Goal: Complete application form

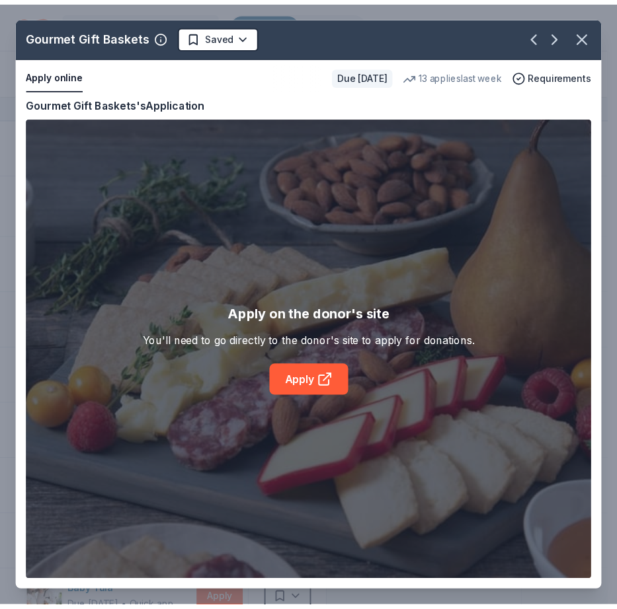
scroll to position [3880, 0]
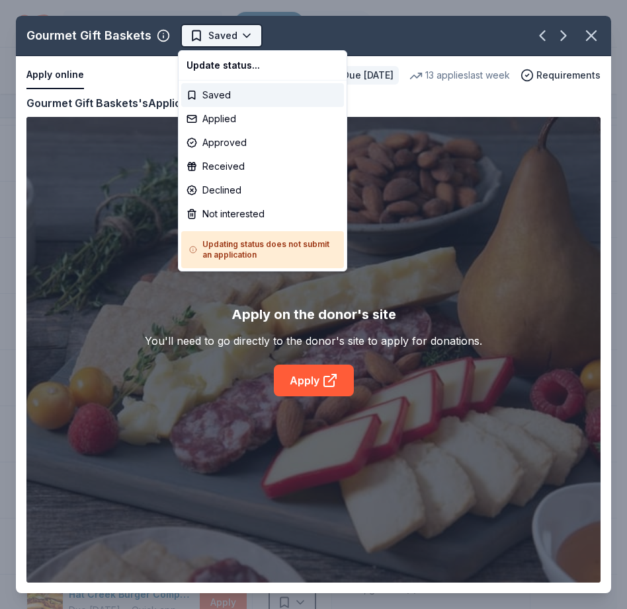
click at [244, 34] on html "12th Annual Community Appreciation Dinner & Fundraiser Track · 252 Discover Ear…" at bounding box center [313, 304] width 627 height 609
click at [196, 118] on div "Applied" at bounding box center [262, 119] width 163 height 24
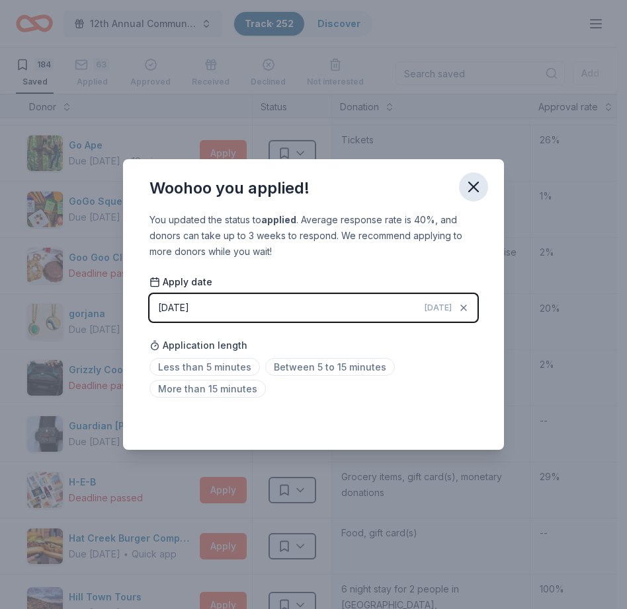
click at [471, 188] on icon "button" at bounding box center [473, 187] width 19 height 19
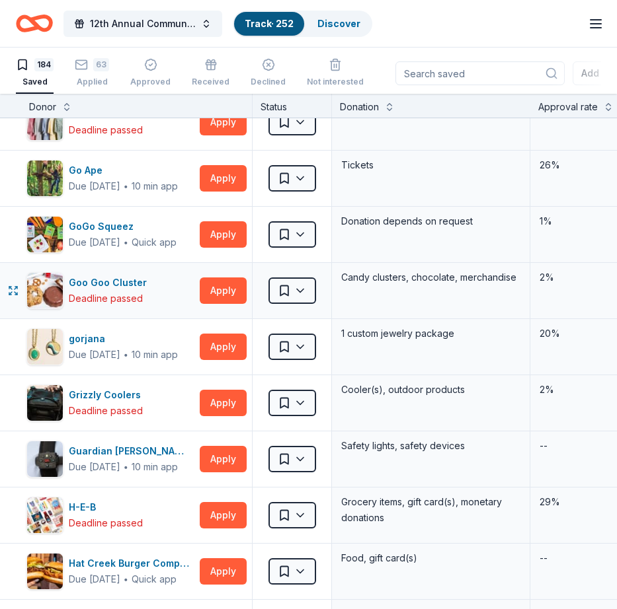
scroll to position [3857, 0]
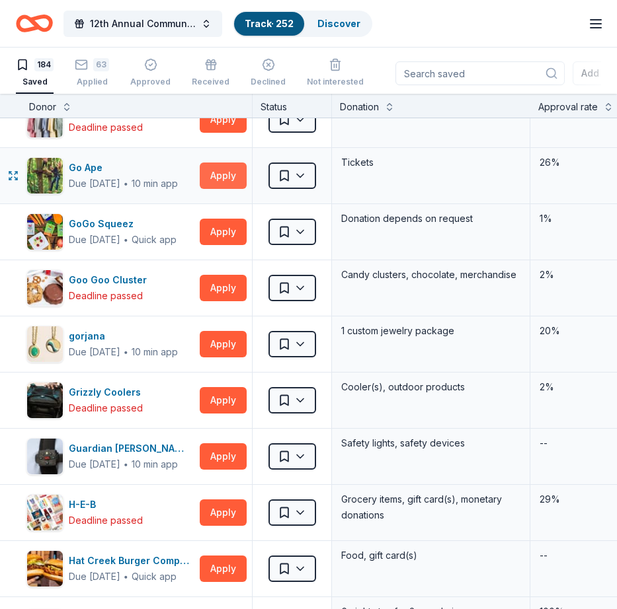
click at [226, 178] on button "Apply" at bounding box center [223, 176] width 47 height 26
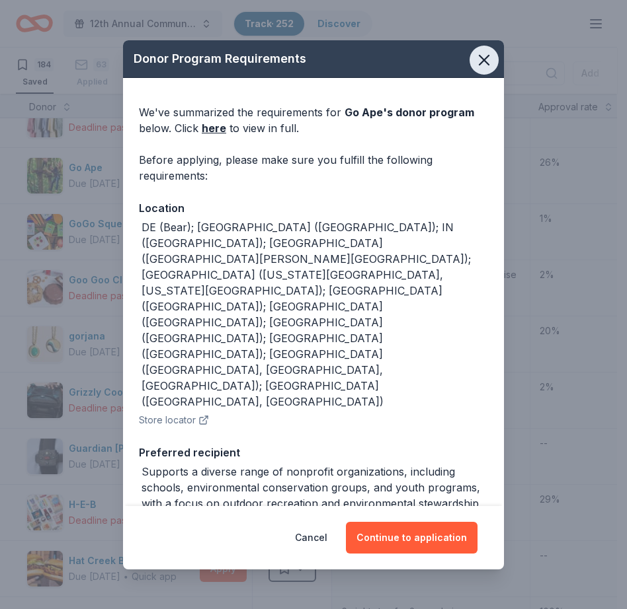
click at [475, 55] on icon "button" at bounding box center [484, 60] width 19 height 19
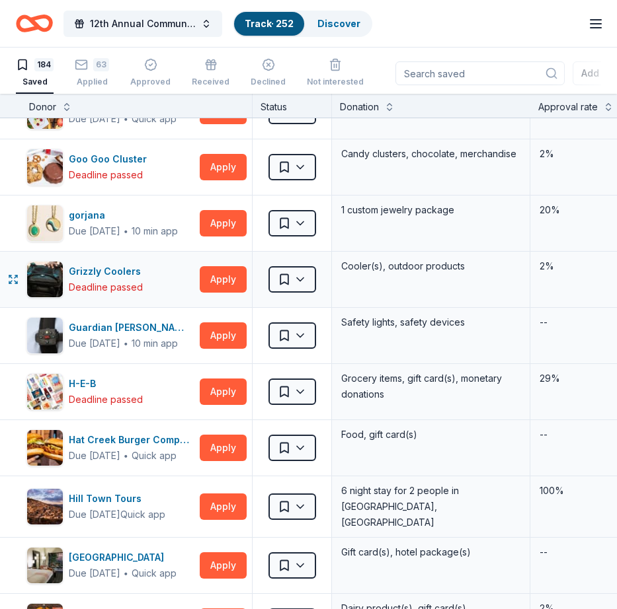
scroll to position [3981, 0]
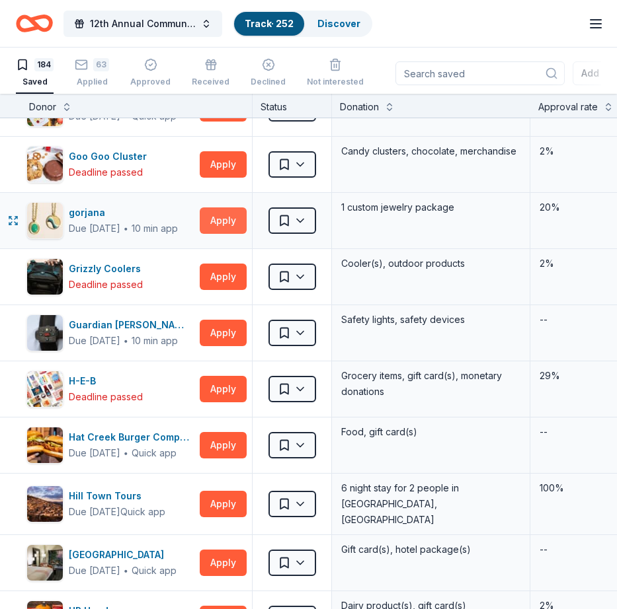
click at [219, 221] on button "Apply" at bounding box center [223, 221] width 47 height 26
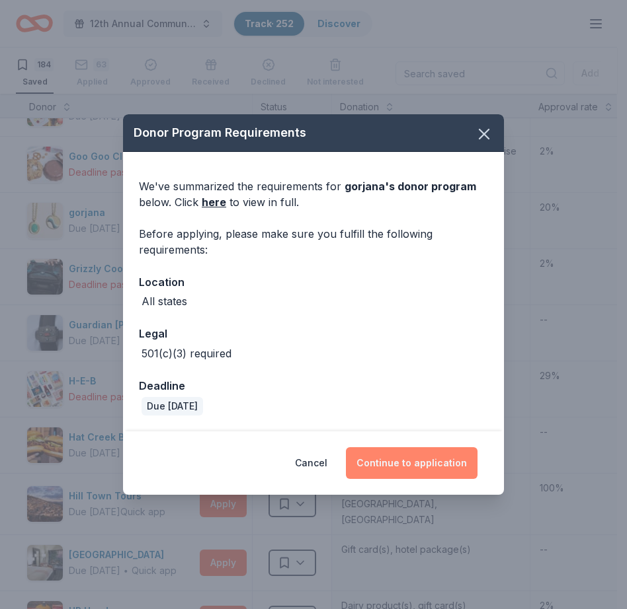
click at [403, 466] on button "Continue to application" at bounding box center [412, 463] width 132 height 32
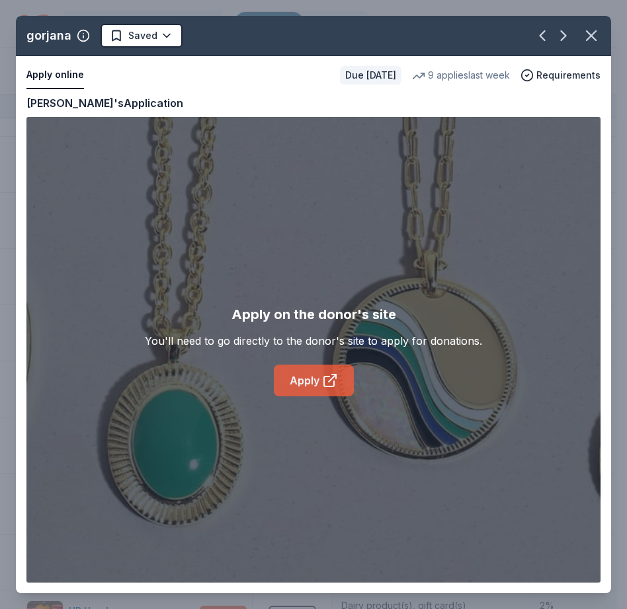
click at [307, 381] on link "Apply" at bounding box center [314, 381] width 80 height 32
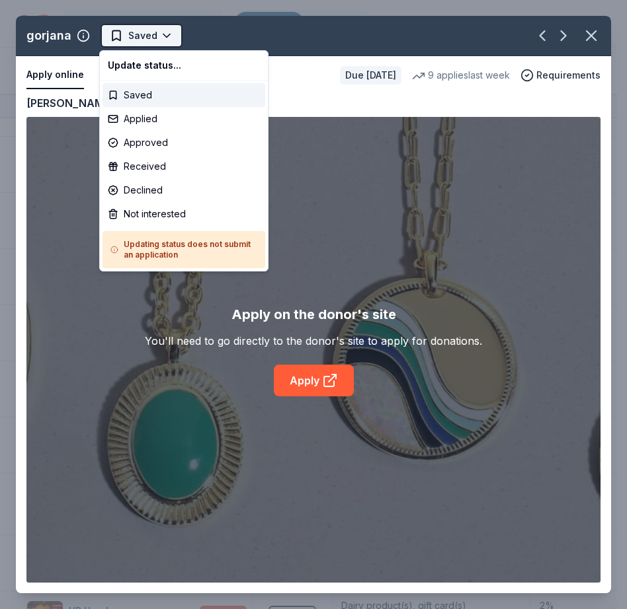
click at [159, 32] on html "12th Annual Community Appreciation Dinner & Fundraiser Track · 252 Discover Ear…" at bounding box center [313, 304] width 627 height 609
click at [118, 120] on div "Applied" at bounding box center [183, 119] width 163 height 24
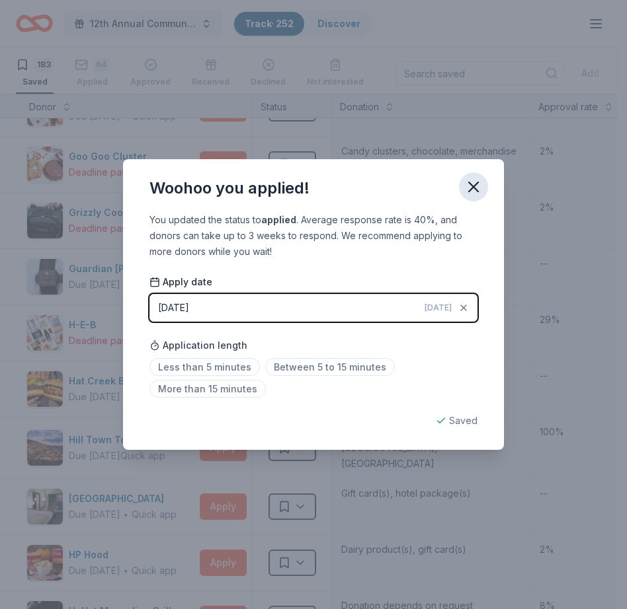
click at [475, 184] on icon "button" at bounding box center [473, 187] width 19 height 19
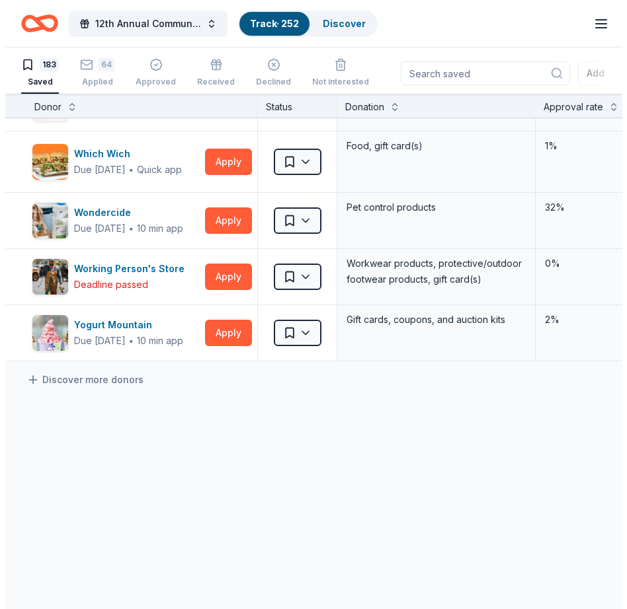
scroll to position [1, 0]
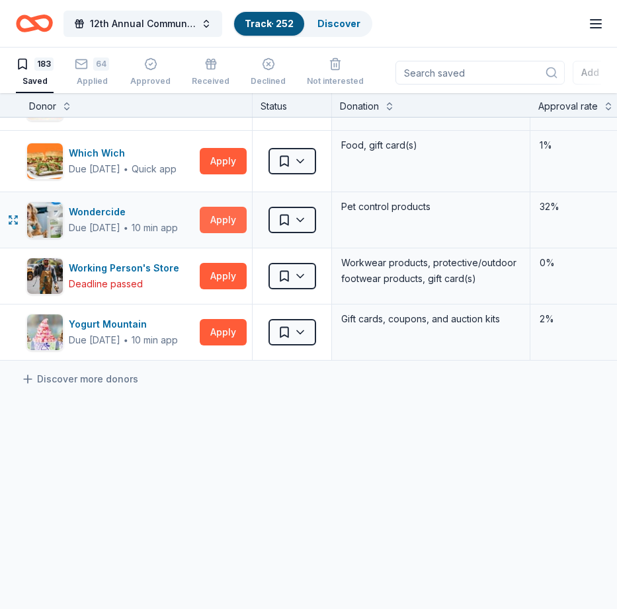
click at [220, 210] on button "Apply" at bounding box center [223, 220] width 47 height 26
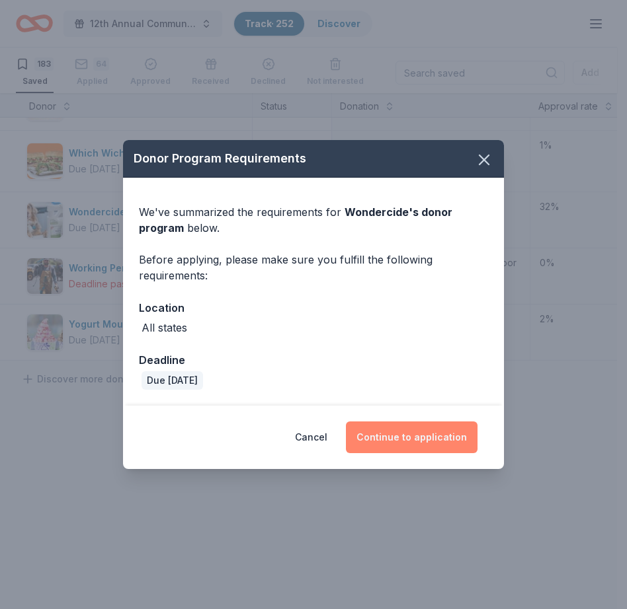
click at [404, 438] on button "Continue to application" at bounding box center [412, 438] width 132 height 32
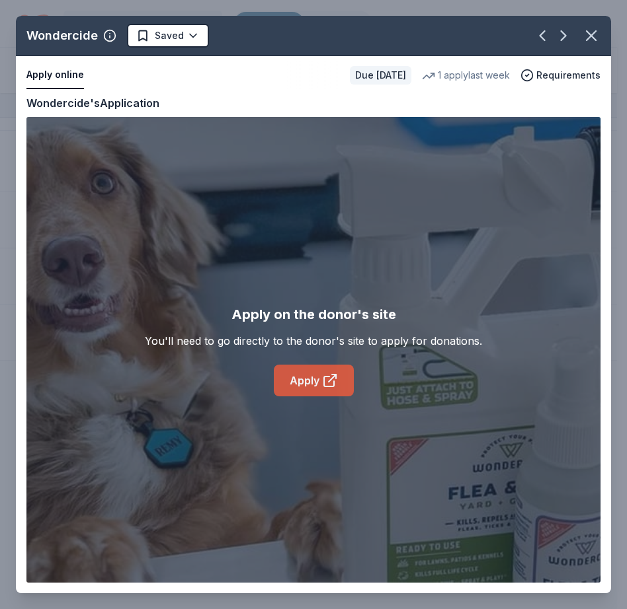
click at [307, 386] on link "Apply" at bounding box center [314, 381] width 80 height 32
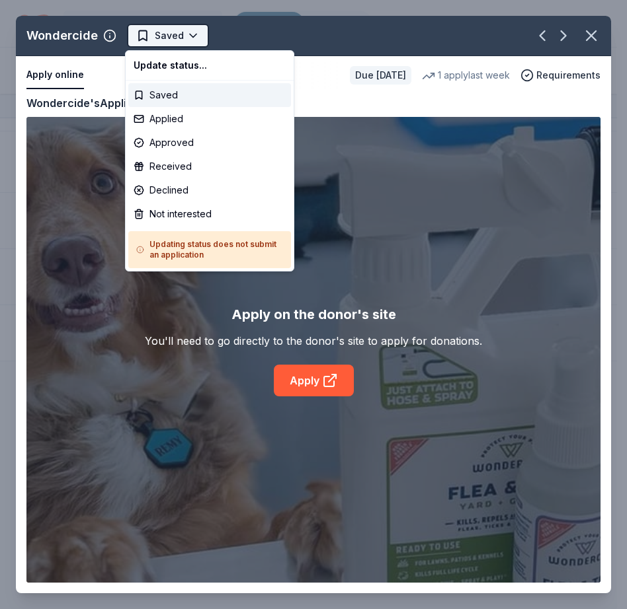
click at [193, 36] on html "12th Annual Community Appreciation Dinner & Fundraiser Track · 252 Discover Ear…" at bounding box center [313, 304] width 627 height 609
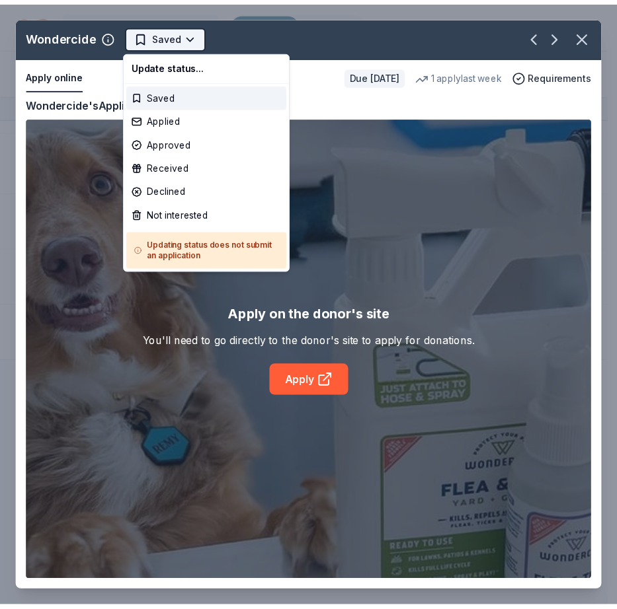
scroll to position [0, 0]
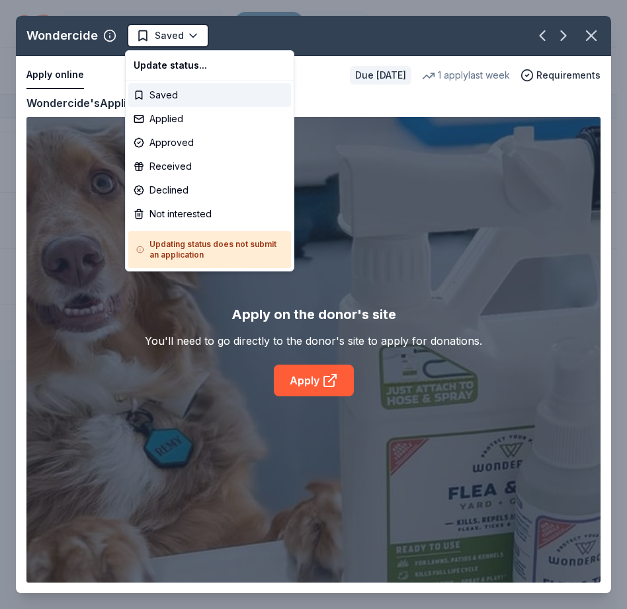
click at [283, 34] on html "12th Annual Community Appreciation Dinner & Fundraiser Track · 252 Discover Ear…" at bounding box center [313, 304] width 627 height 609
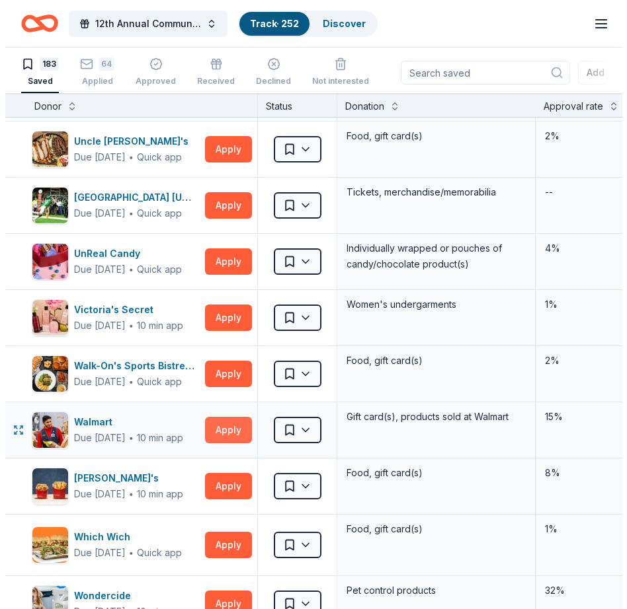
scroll to position [9696, 0]
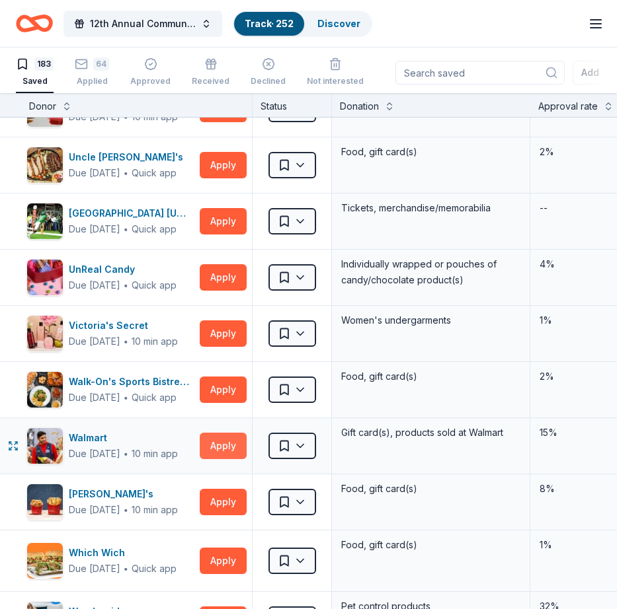
click at [219, 440] on button "Apply" at bounding box center [223, 446] width 47 height 26
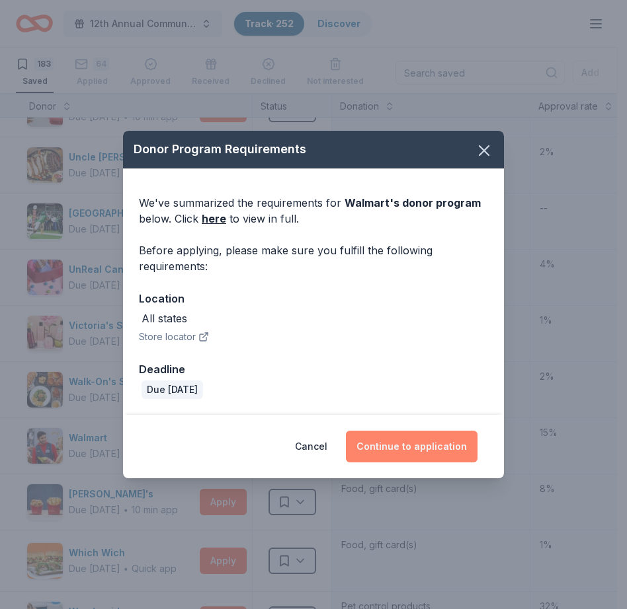
click at [395, 449] on button "Continue to application" at bounding box center [412, 447] width 132 height 32
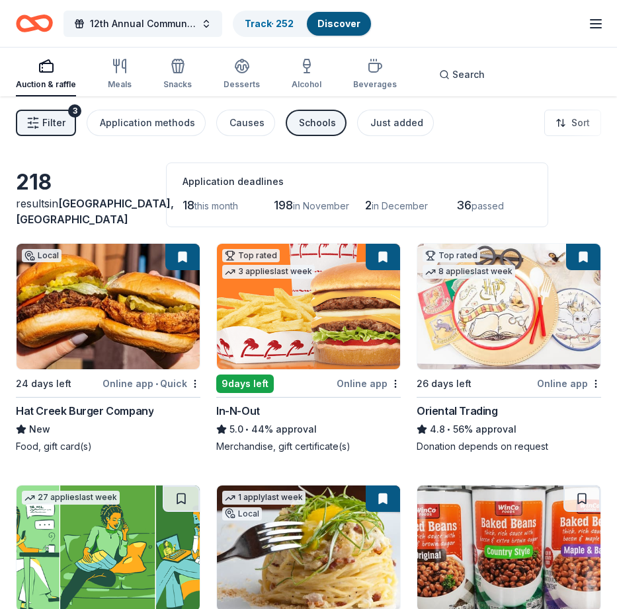
click at [341, 27] on link "Discover" at bounding box center [338, 23] width 43 height 11
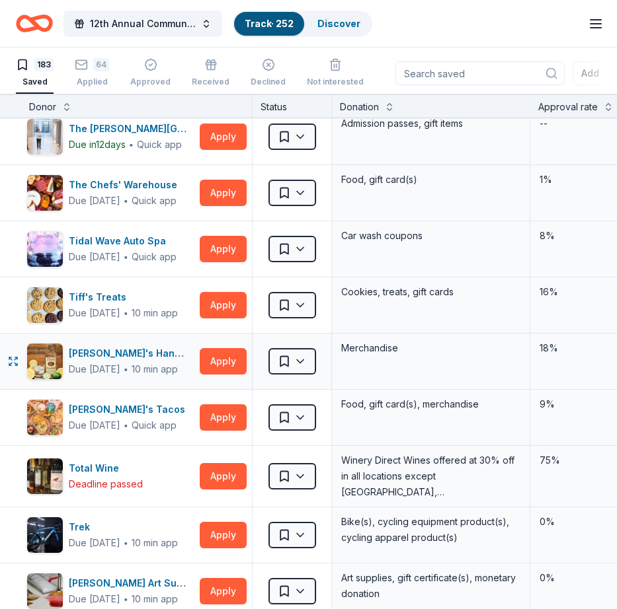
scroll to position [9217, 0]
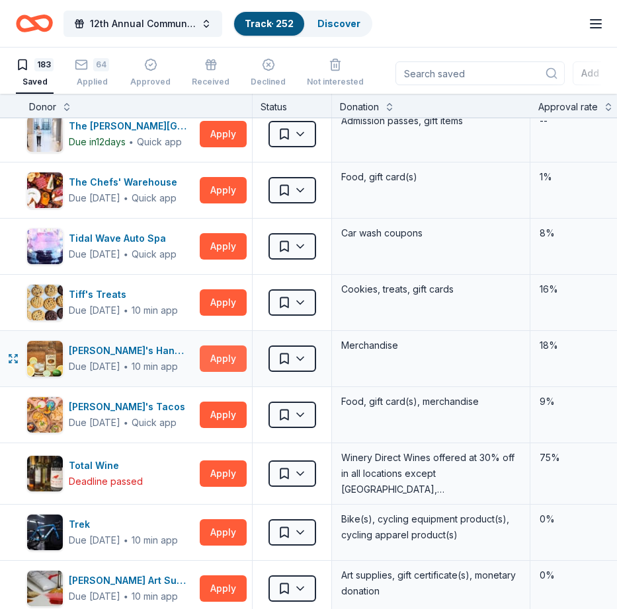
click at [217, 355] on button "Apply" at bounding box center [223, 359] width 47 height 26
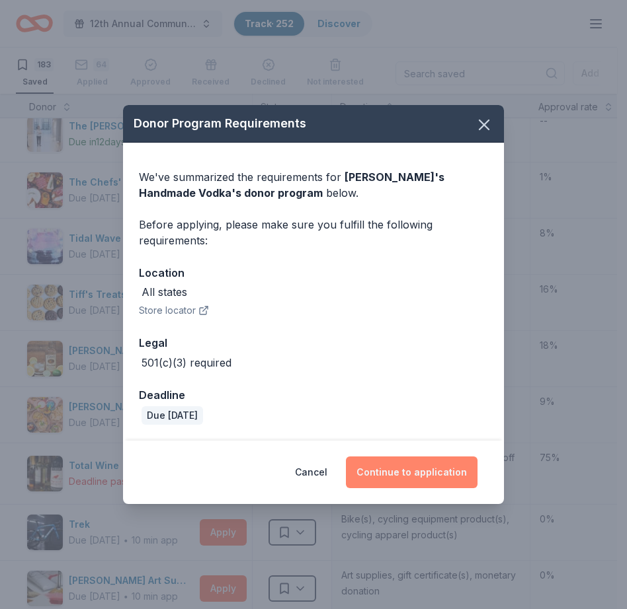
click at [410, 474] on button "Continue to application" at bounding box center [412, 473] width 132 height 32
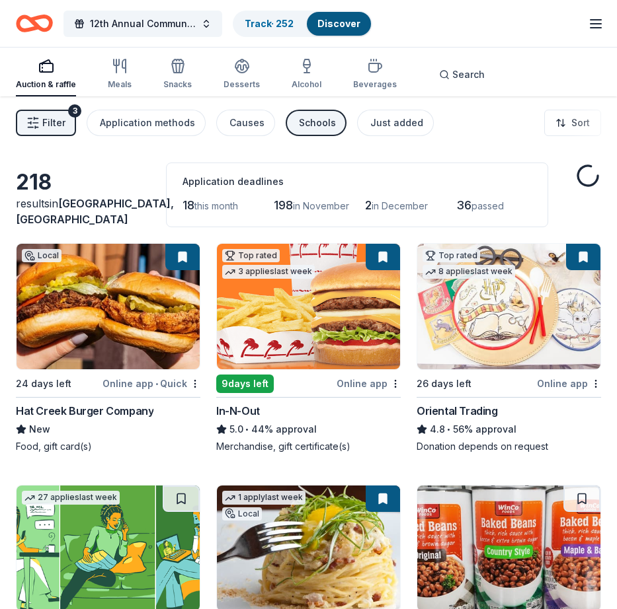
click at [336, 22] on link "Discover" at bounding box center [338, 23] width 43 height 11
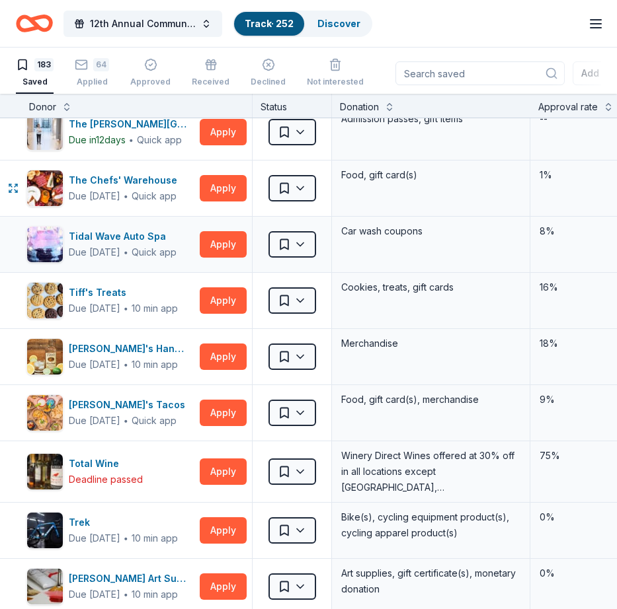
scroll to position [9222, 0]
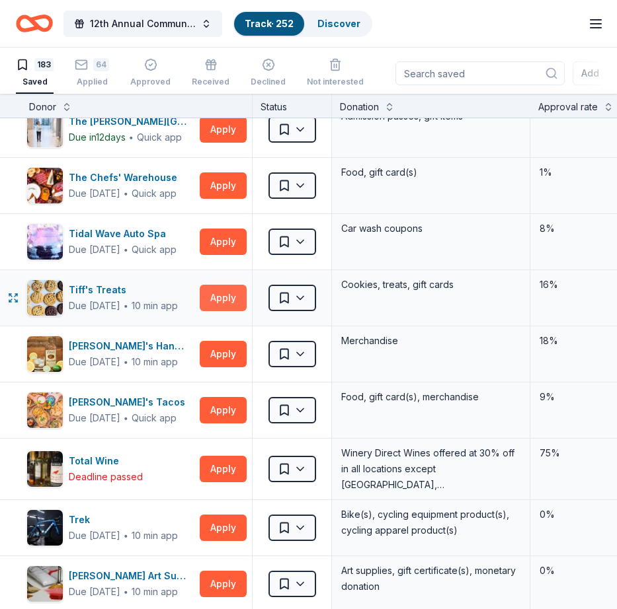
click at [219, 293] on button "Apply" at bounding box center [223, 298] width 47 height 26
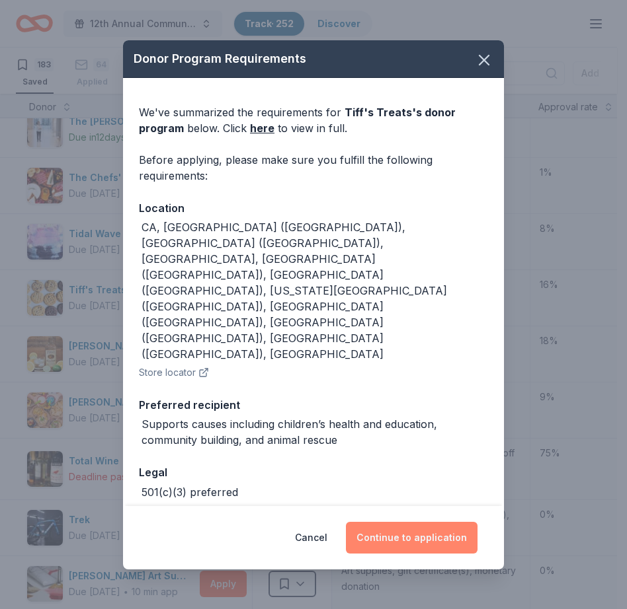
click at [426, 522] on button "Continue to application" at bounding box center [412, 538] width 132 height 32
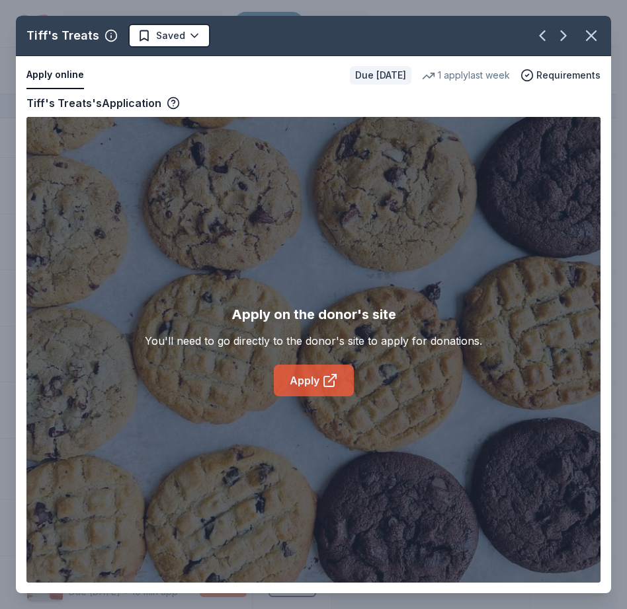
click at [303, 370] on link "Apply" at bounding box center [314, 381] width 80 height 32
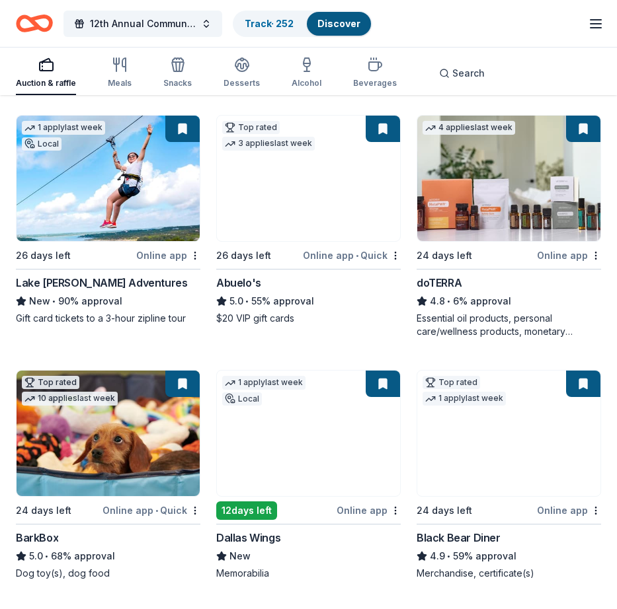
scroll to position [1365, 0]
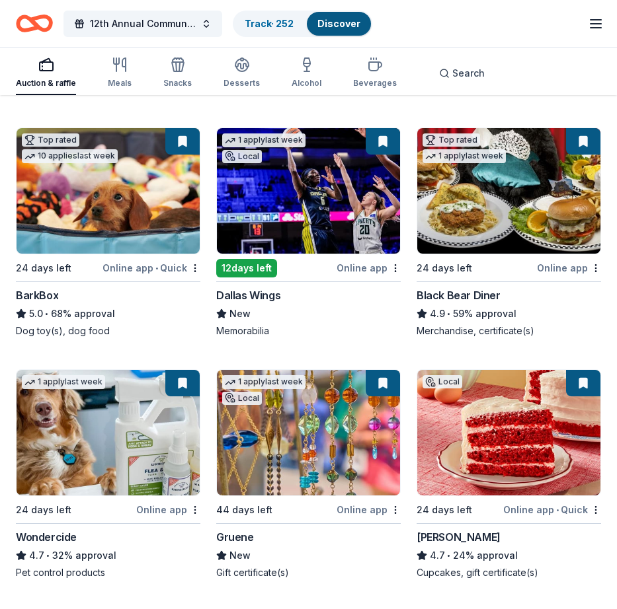
click at [342, 24] on link "Discover" at bounding box center [338, 23] width 43 height 11
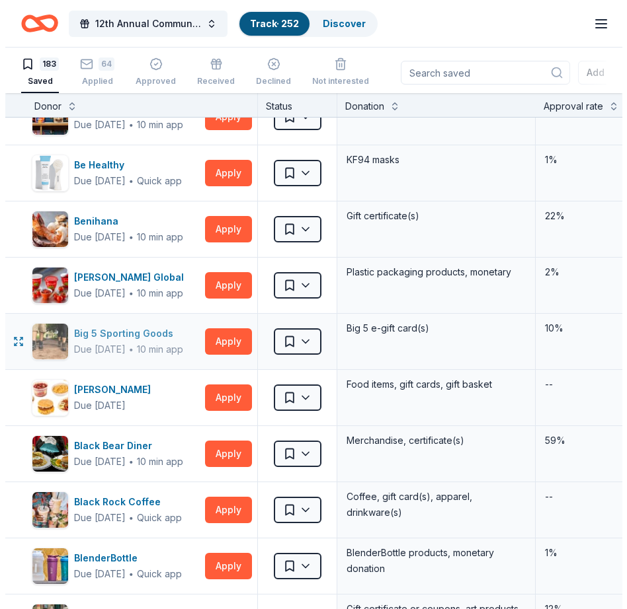
scroll to position [654, 0]
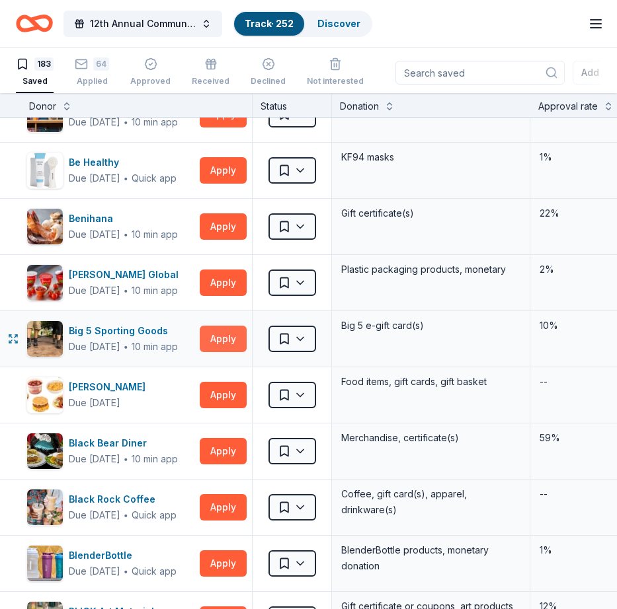
click at [219, 340] on button "Apply" at bounding box center [223, 339] width 47 height 26
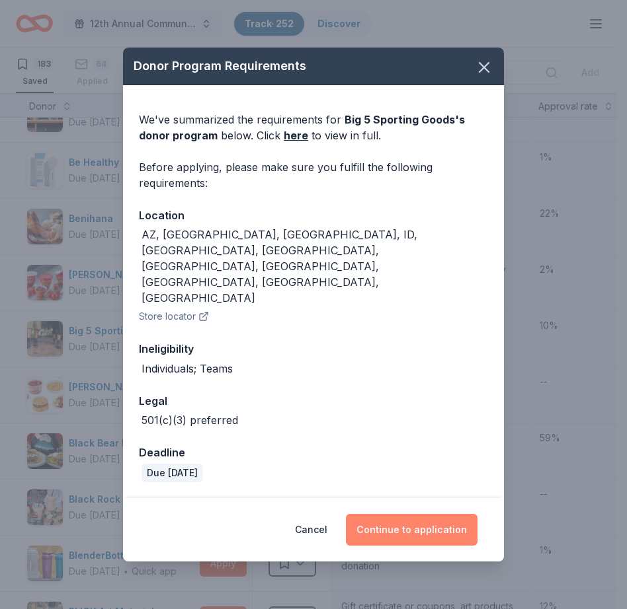
click at [397, 514] on button "Continue to application" at bounding box center [412, 530] width 132 height 32
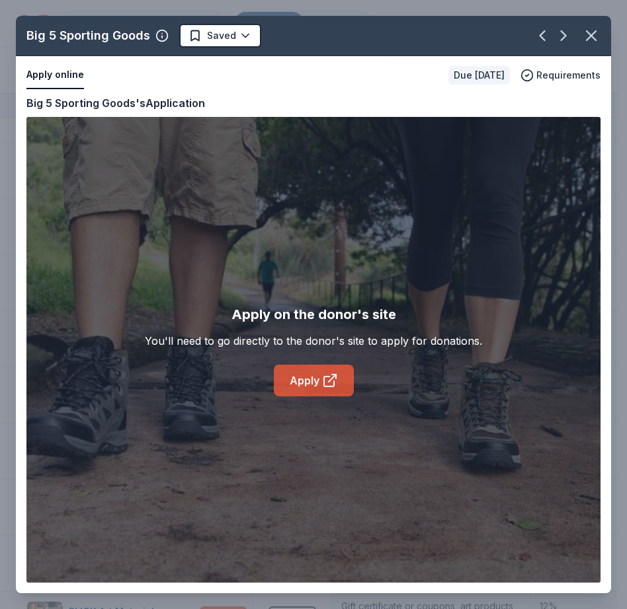
click at [291, 379] on link "Apply" at bounding box center [314, 381] width 80 height 32
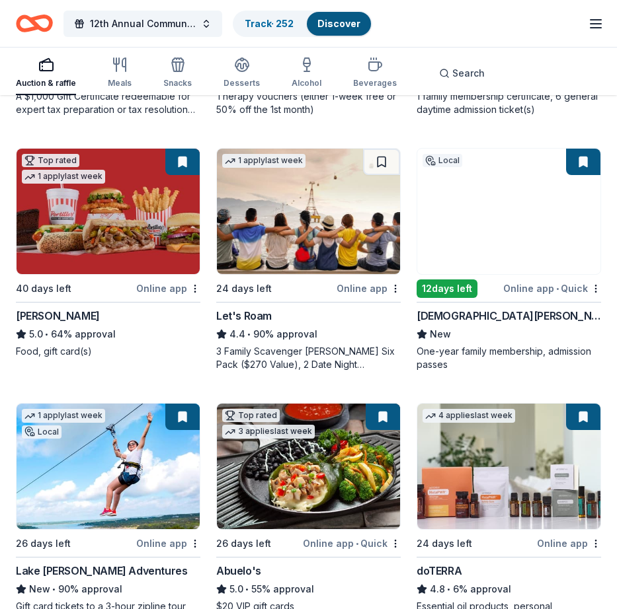
scroll to position [837, 0]
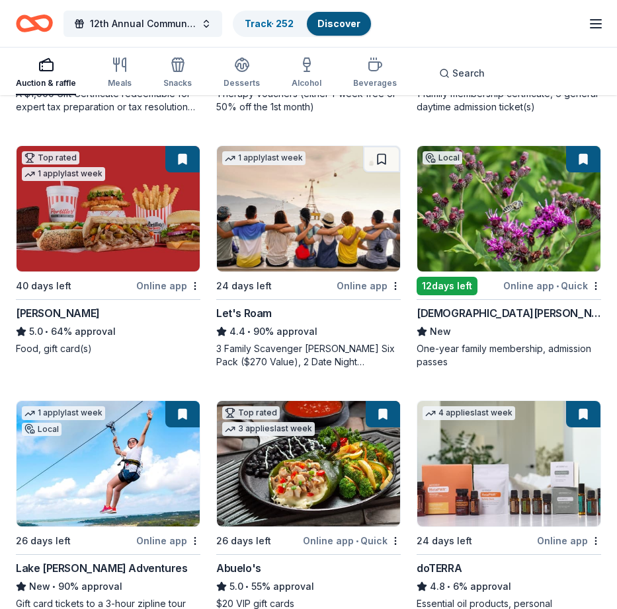
click at [336, 24] on link "Discover" at bounding box center [338, 23] width 43 height 11
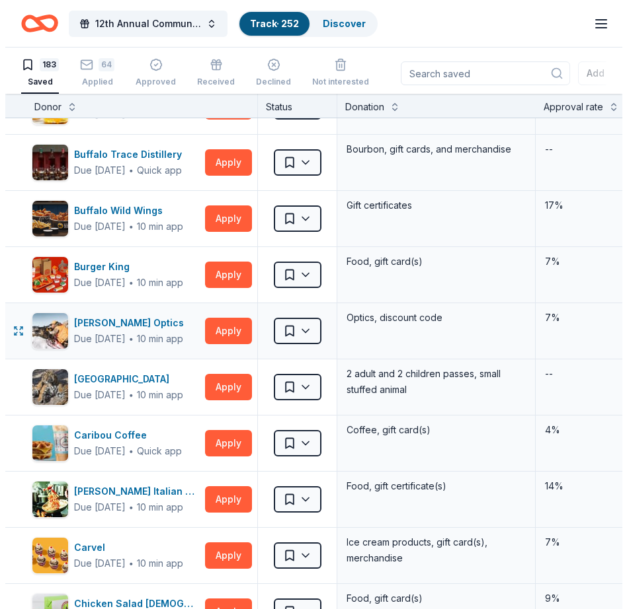
scroll to position [1564, 0]
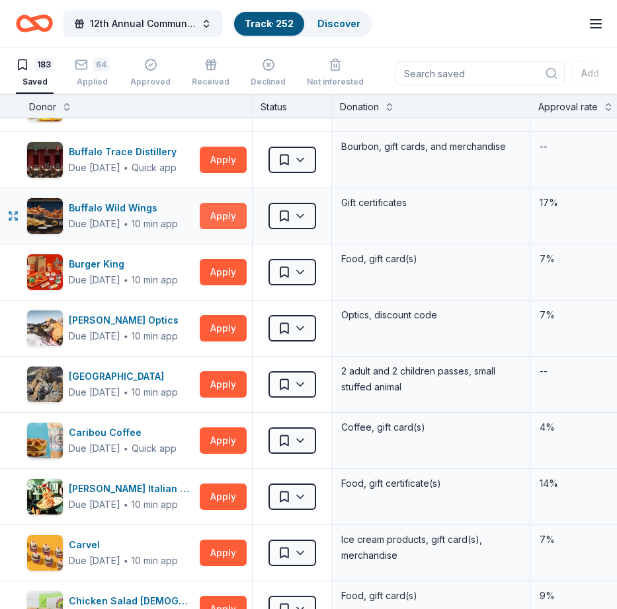
click at [220, 216] on button "Apply" at bounding box center [223, 216] width 47 height 26
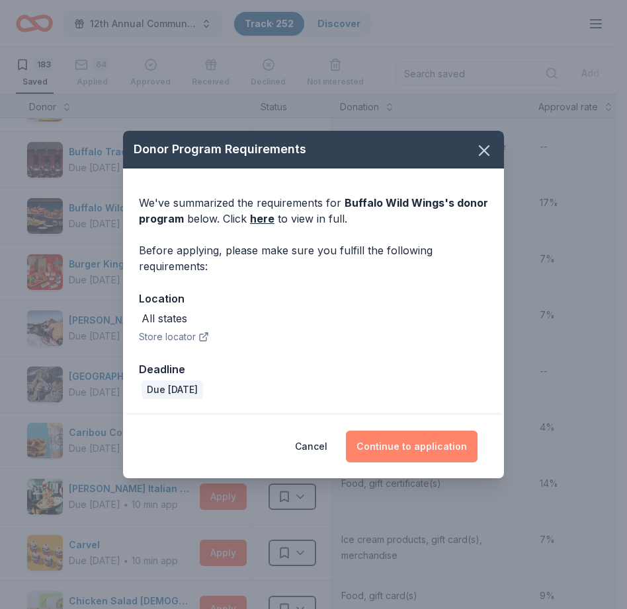
click at [389, 441] on button "Continue to application" at bounding box center [412, 447] width 132 height 32
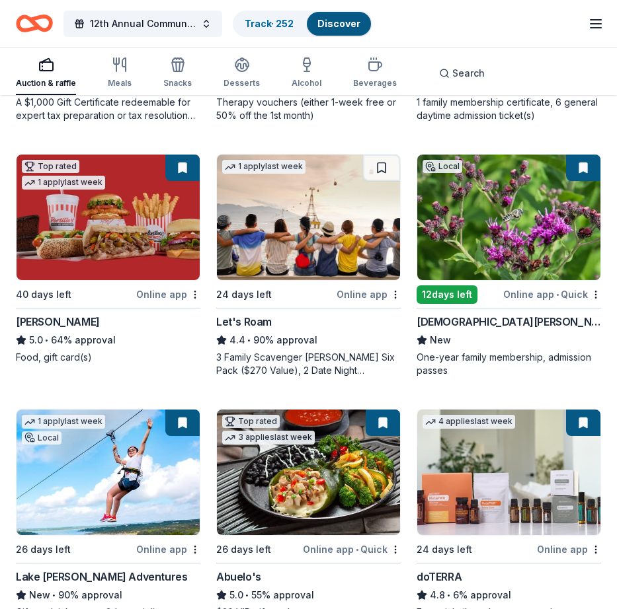
scroll to position [831, 0]
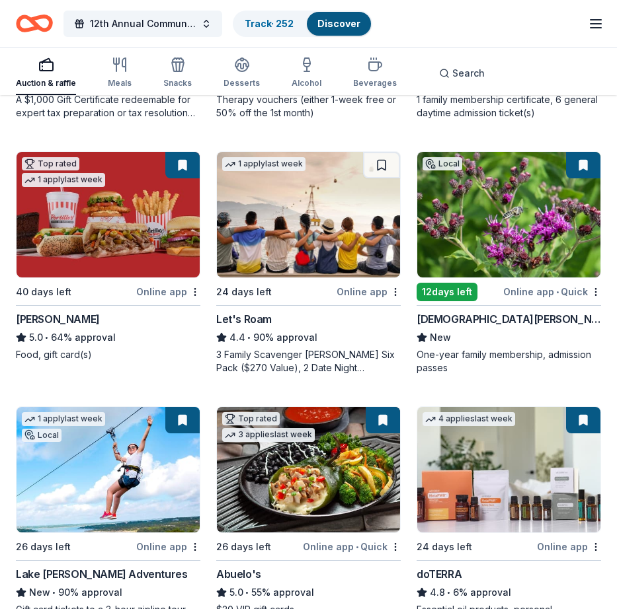
click at [334, 23] on link "Discover" at bounding box center [338, 23] width 43 height 11
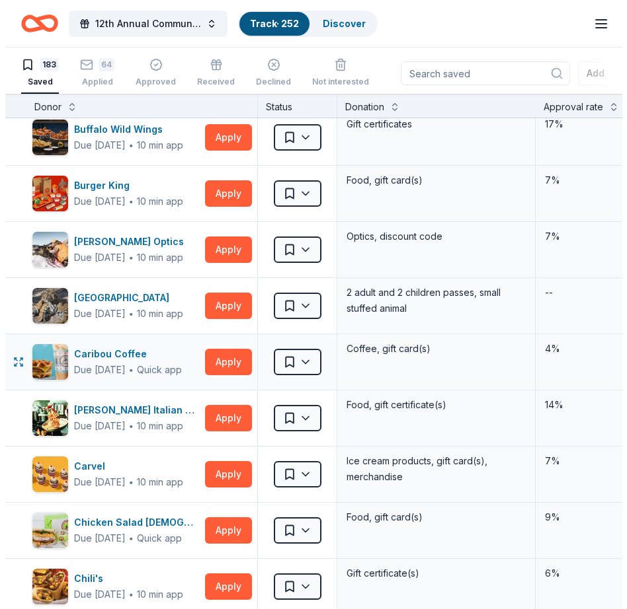
scroll to position [1646, 0]
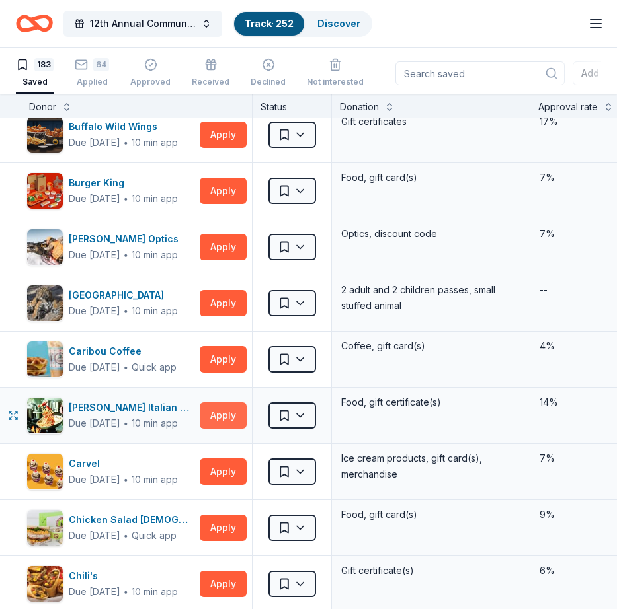
click at [213, 412] on button "Apply" at bounding box center [223, 416] width 47 height 26
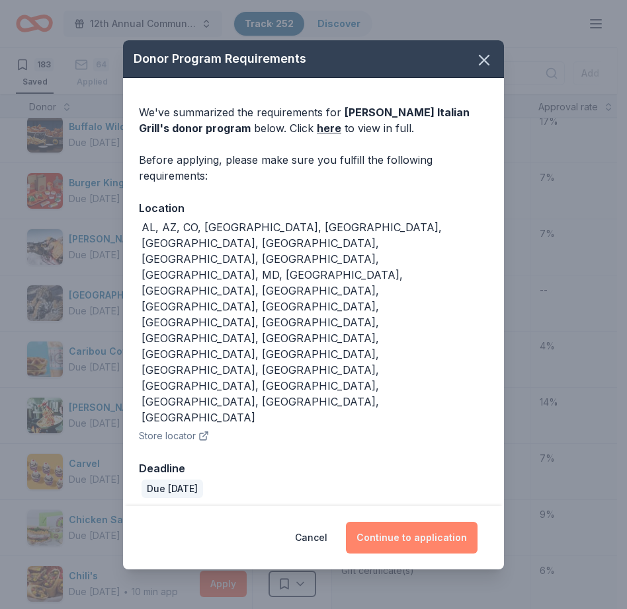
click at [412, 522] on button "Continue to application" at bounding box center [412, 538] width 132 height 32
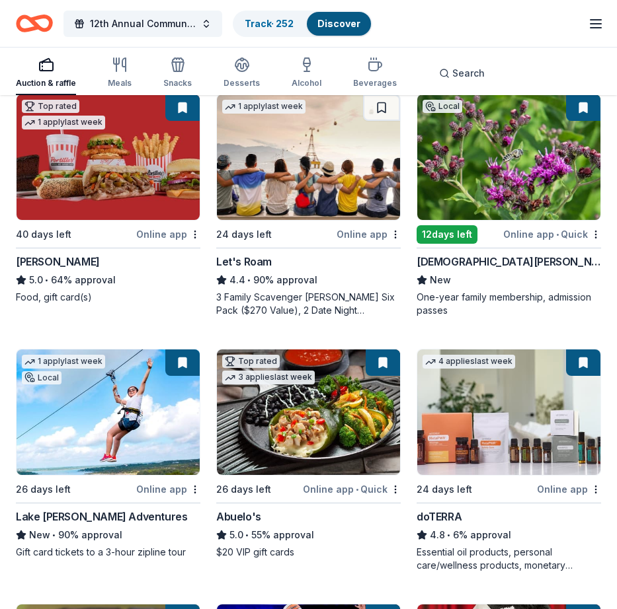
scroll to position [886, 0]
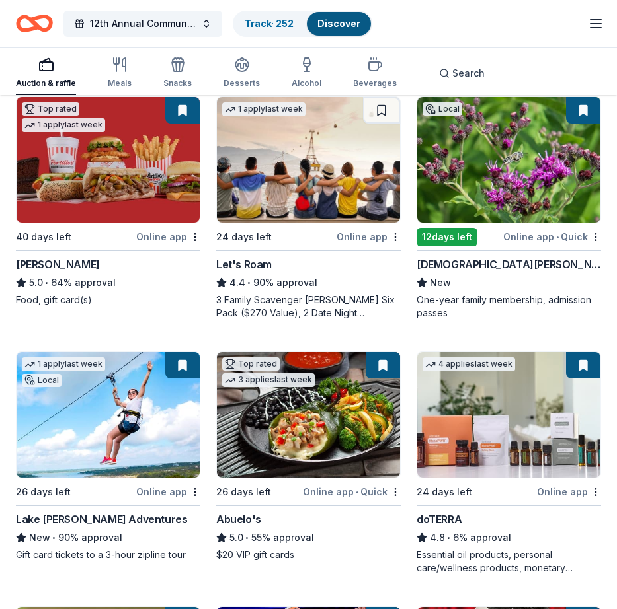
click at [334, 25] on link "Discover" at bounding box center [338, 23] width 43 height 11
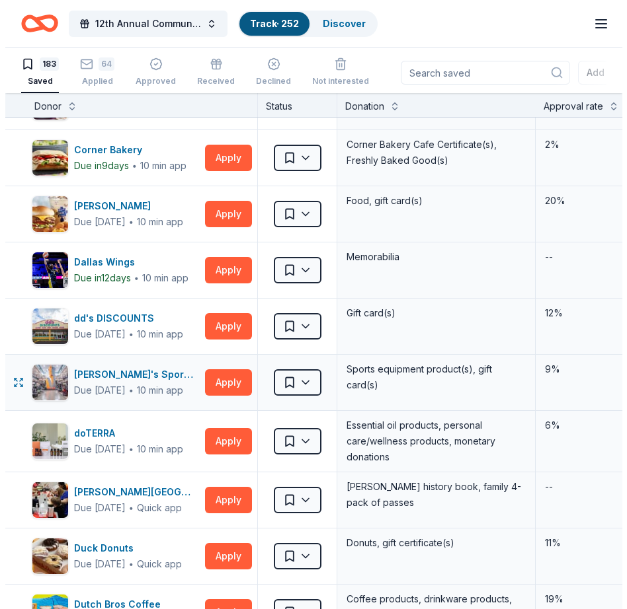
scroll to position [2355, 0]
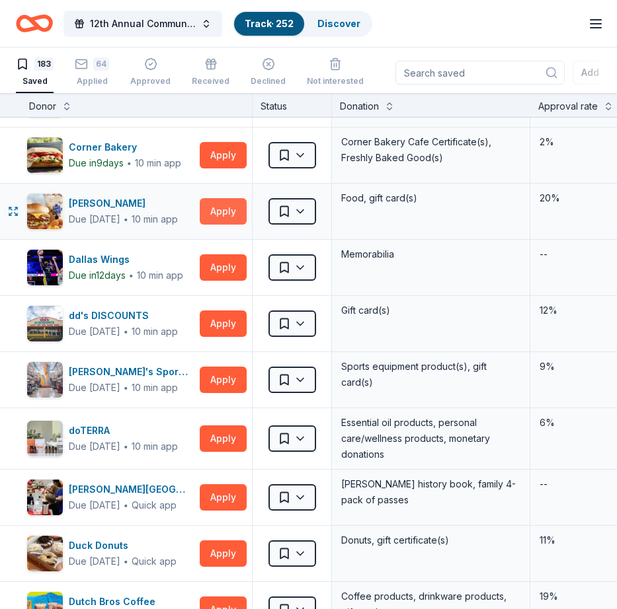
click at [205, 210] on button "Apply" at bounding box center [223, 211] width 47 height 26
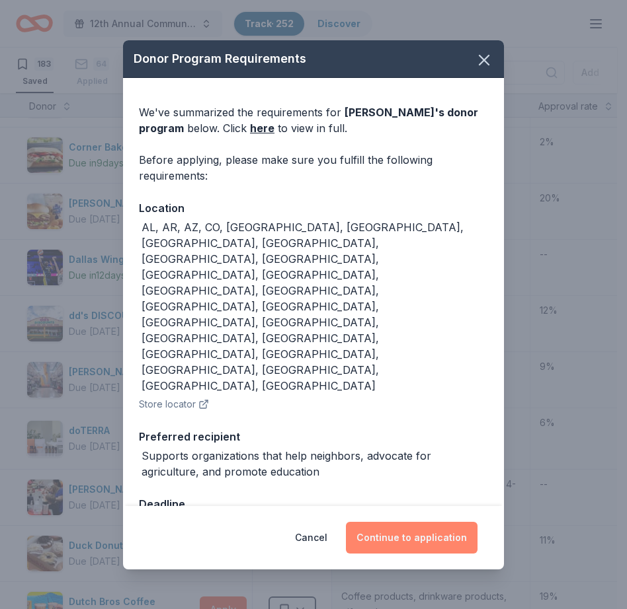
click at [409, 522] on button "Continue to application" at bounding box center [412, 538] width 132 height 32
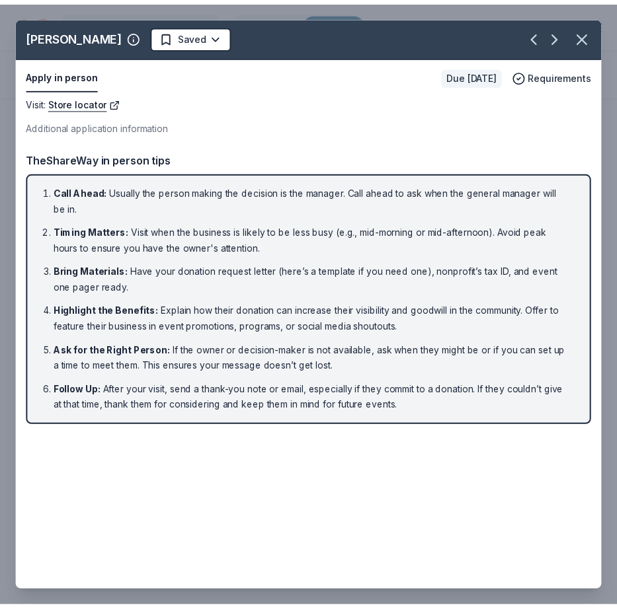
scroll to position [886, 0]
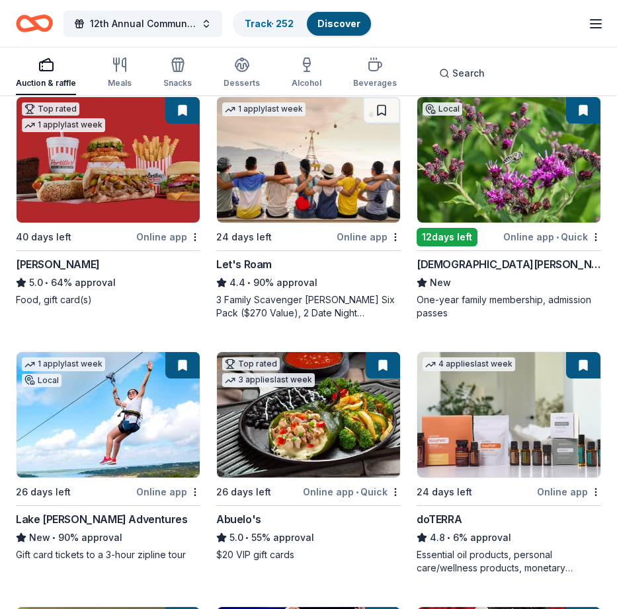
click at [46, 63] on icon "button" at bounding box center [46, 65] width 16 height 16
click at [349, 24] on link "Discover" at bounding box center [338, 23] width 43 height 11
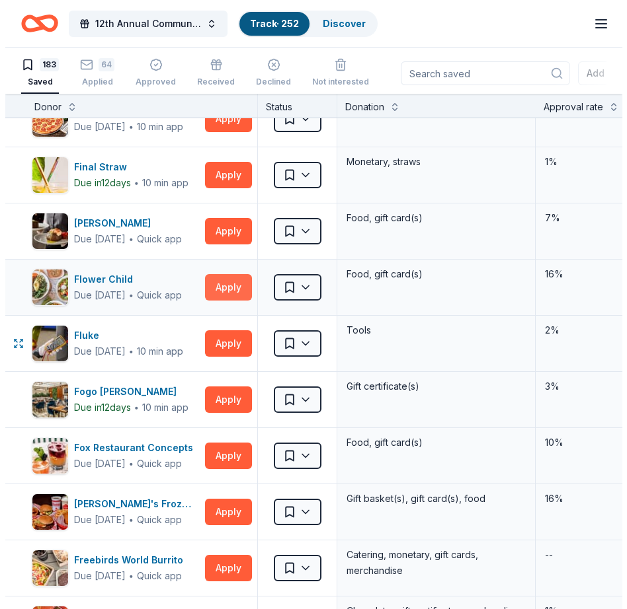
scroll to position [3018, 0]
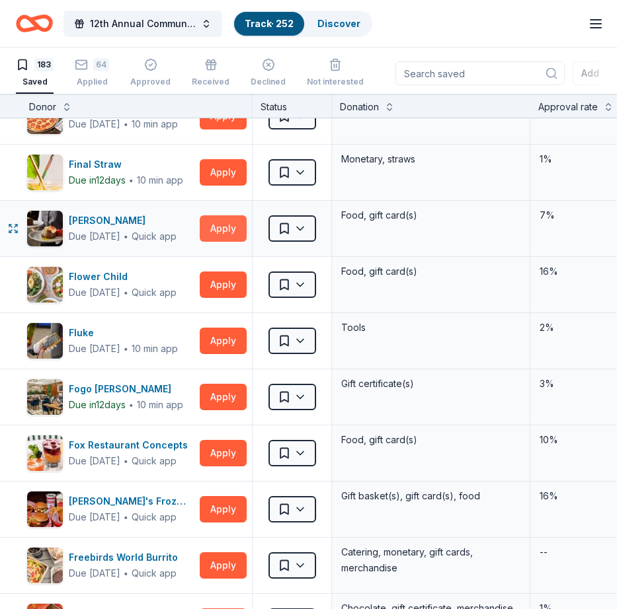
click at [219, 227] on button "Apply" at bounding box center [223, 228] width 47 height 26
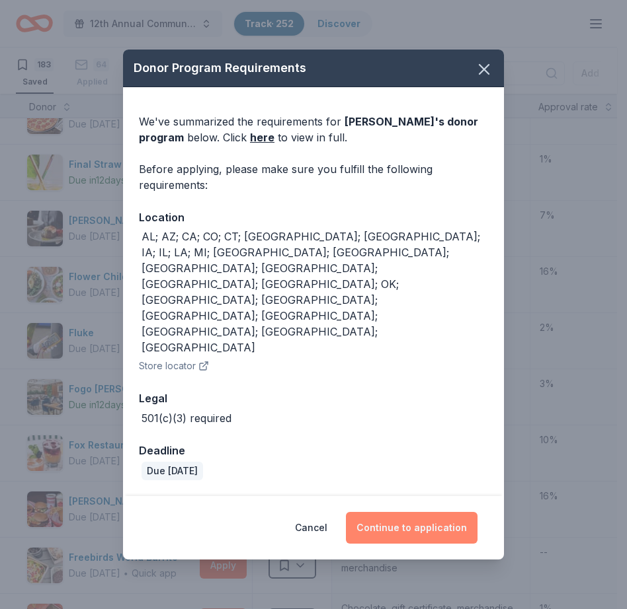
click at [398, 512] on button "Continue to application" at bounding box center [412, 528] width 132 height 32
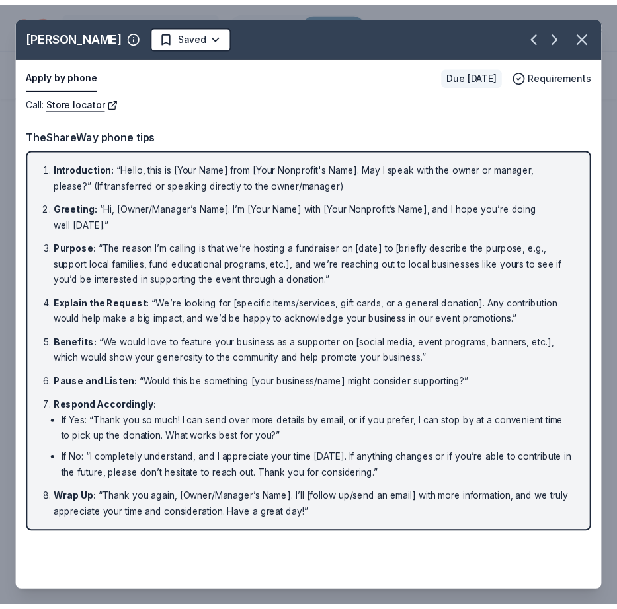
scroll to position [886, 0]
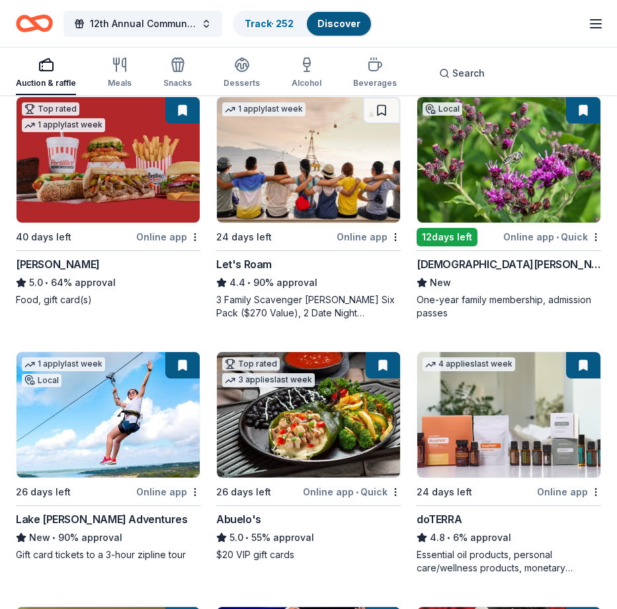
click at [335, 25] on link "Discover" at bounding box center [338, 23] width 43 height 11
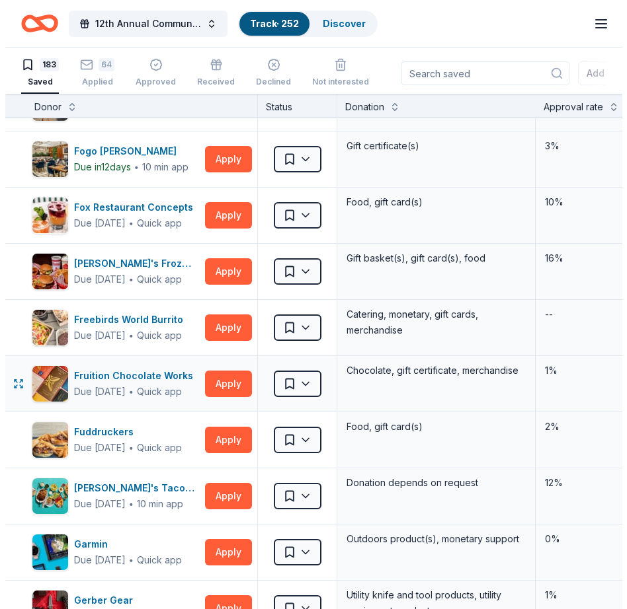
scroll to position [3258, 0]
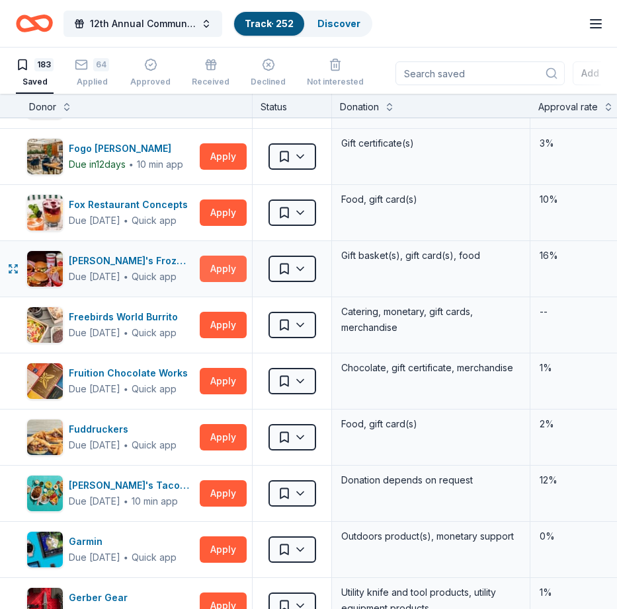
click at [218, 266] on button "Apply" at bounding box center [223, 269] width 47 height 26
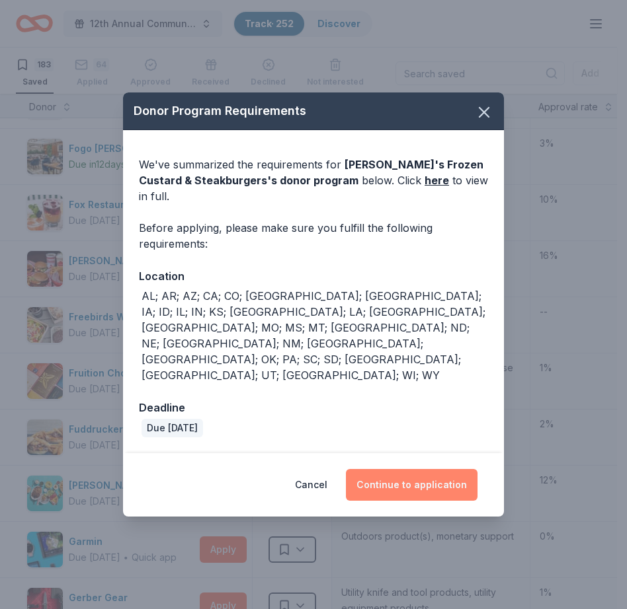
click at [401, 469] on button "Continue to application" at bounding box center [412, 485] width 132 height 32
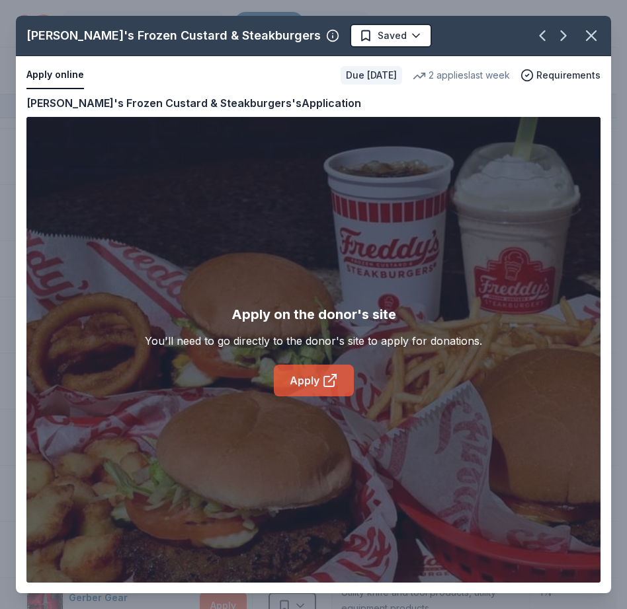
click at [309, 386] on link "Apply" at bounding box center [314, 381] width 80 height 32
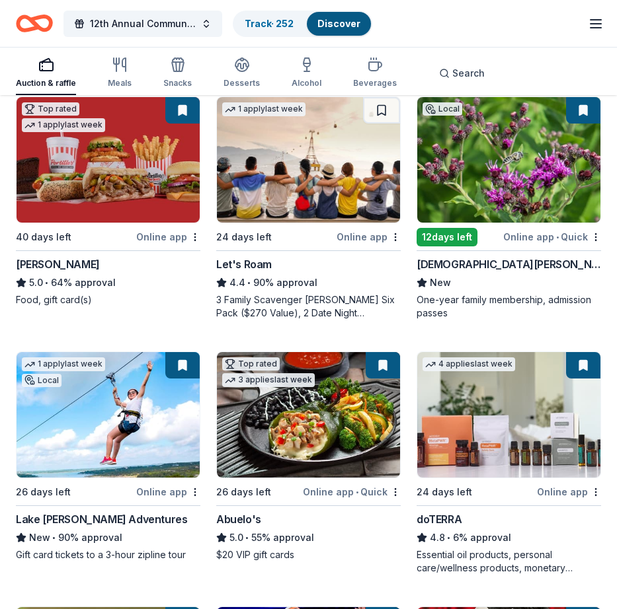
scroll to position [877, 0]
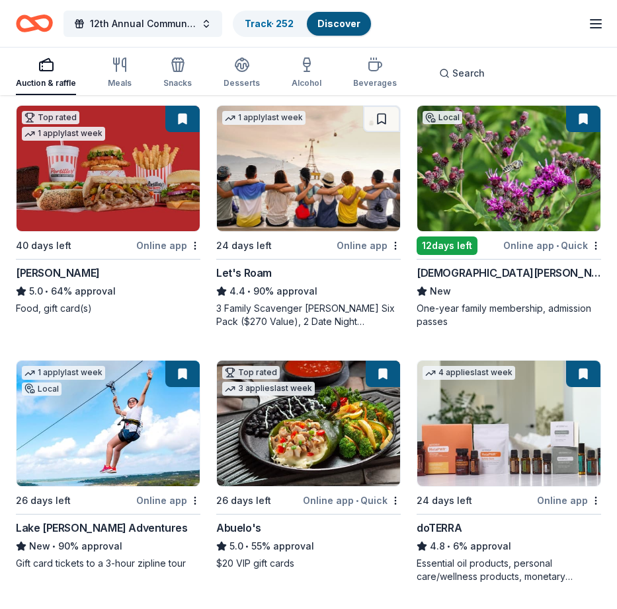
click at [346, 20] on link "Discover" at bounding box center [338, 23] width 43 height 11
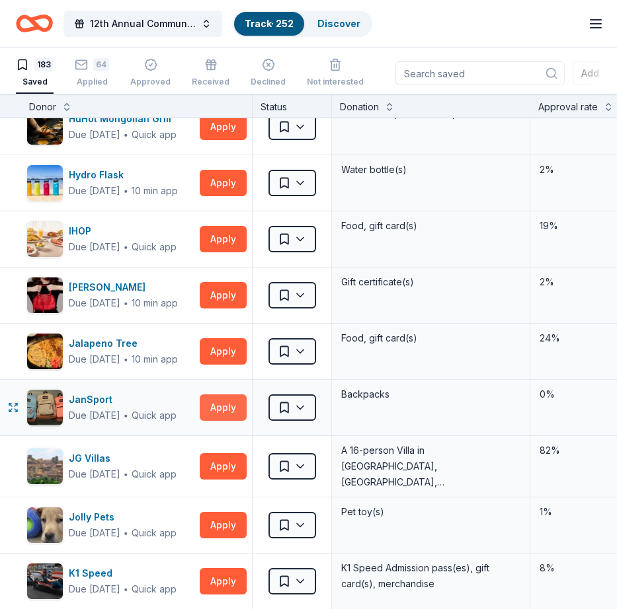
scroll to position [4476, 0]
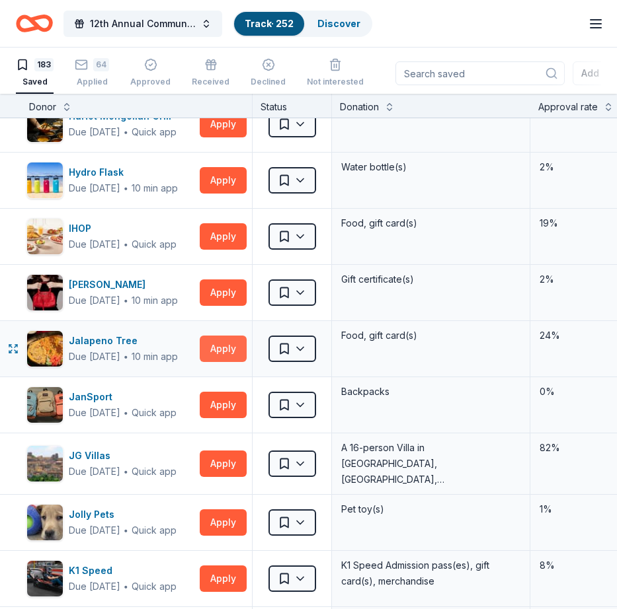
click at [233, 346] on button "Apply" at bounding box center [223, 349] width 47 height 26
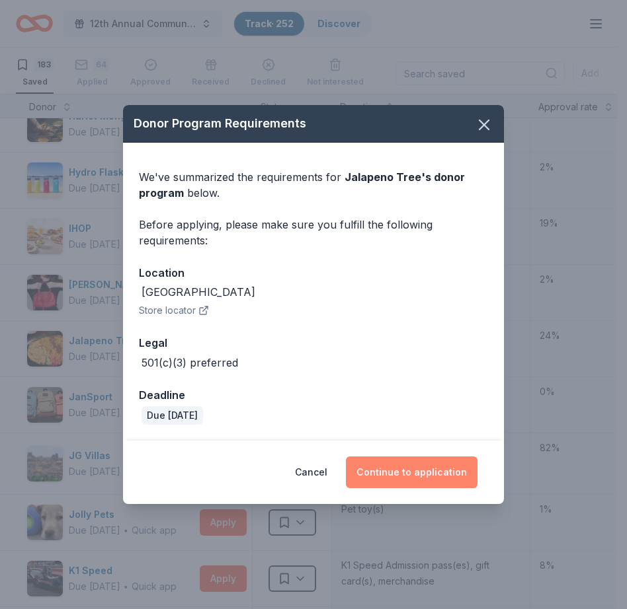
click at [399, 472] on button "Continue to application" at bounding box center [412, 473] width 132 height 32
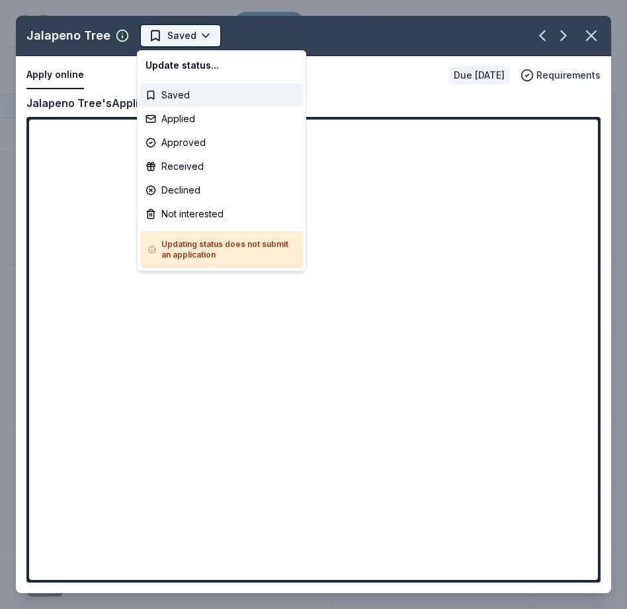
click at [206, 34] on html "12th Annual Community Appreciation Dinner & Fundraiser Track · 252 Discover Ear…" at bounding box center [313, 304] width 627 height 609
click at [154, 118] on div "Applied" at bounding box center [221, 119] width 163 height 24
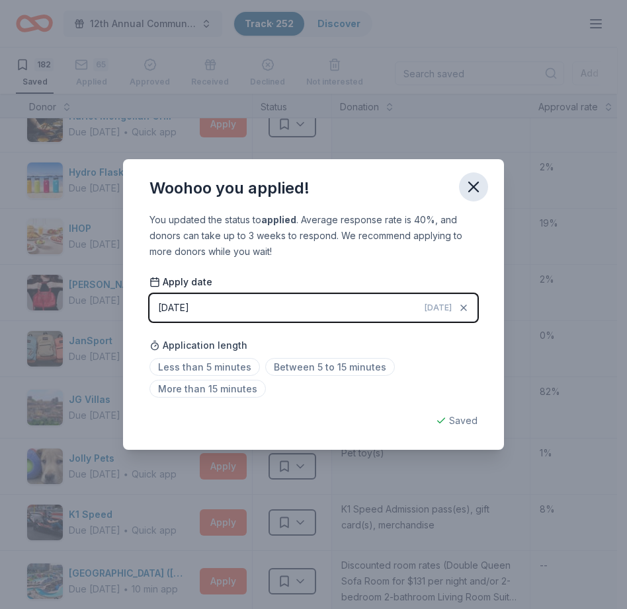
click at [478, 185] on icon "button" at bounding box center [473, 187] width 19 height 19
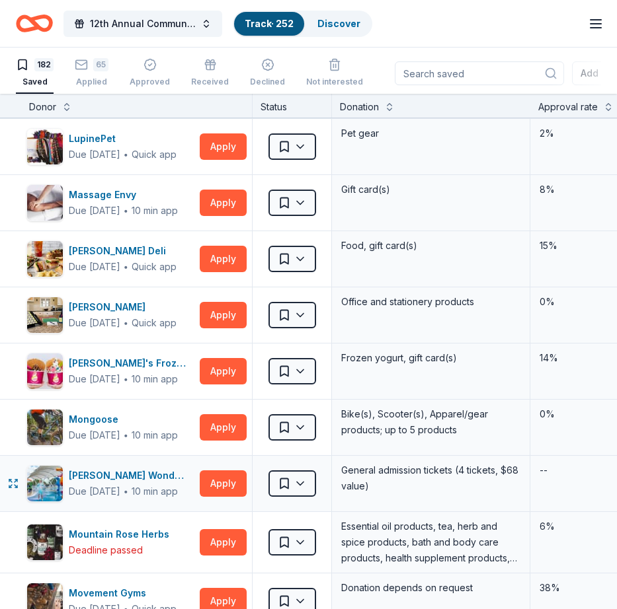
scroll to position [5495, 0]
